Goal: Transaction & Acquisition: Purchase product/service

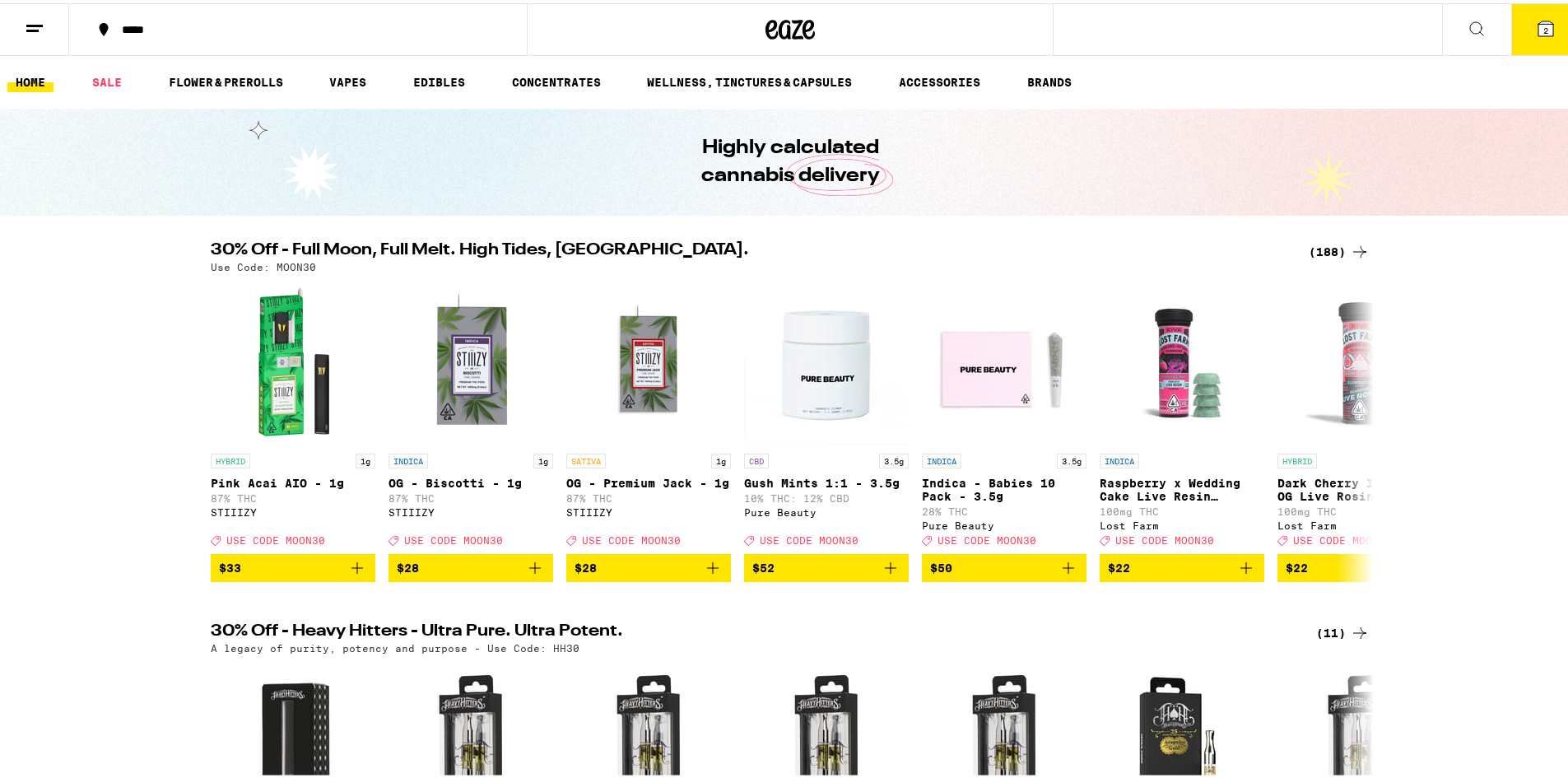
click at [1353, 256] on icon at bounding box center [1359, 248] width 20 height 20
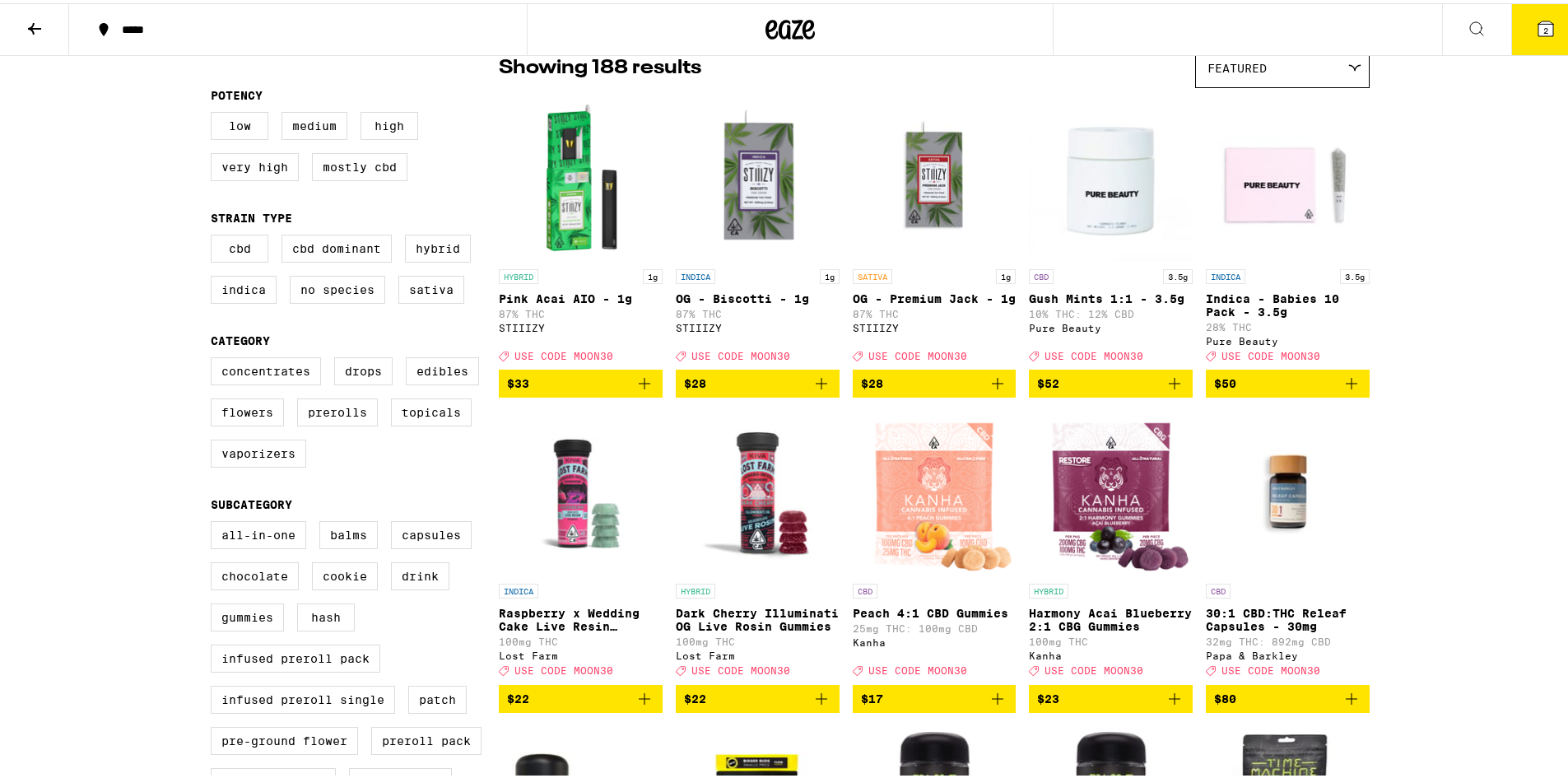
scroll to position [247, 0]
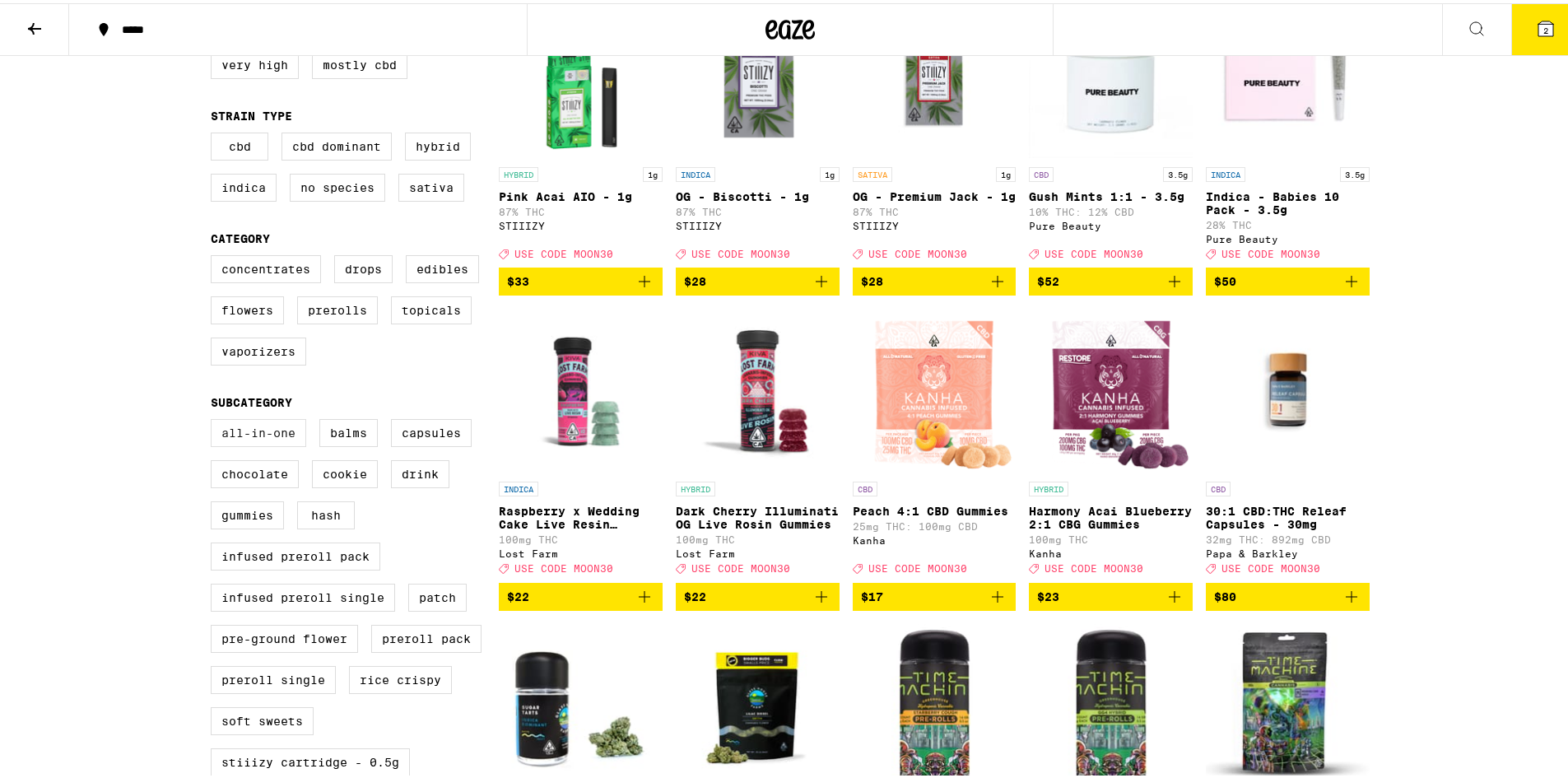
click at [233, 443] on label "All-In-One" at bounding box center [258, 429] width 95 height 28
click at [215, 419] on input "All-In-One" at bounding box center [214, 418] width 1 height 1
checkbox input "true"
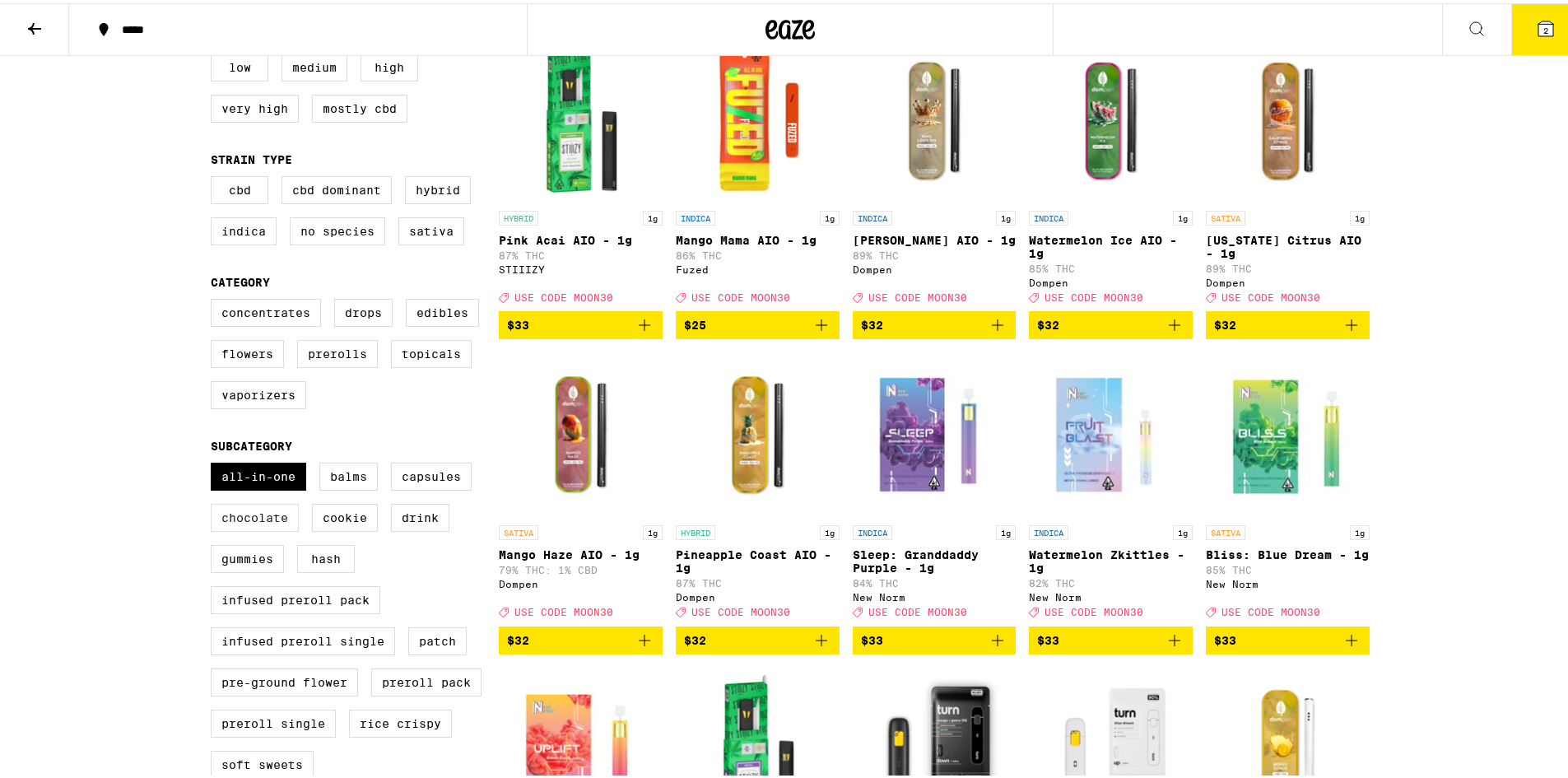
scroll to position [82, 0]
